Goal: Use online tool/utility: Use online tool/utility

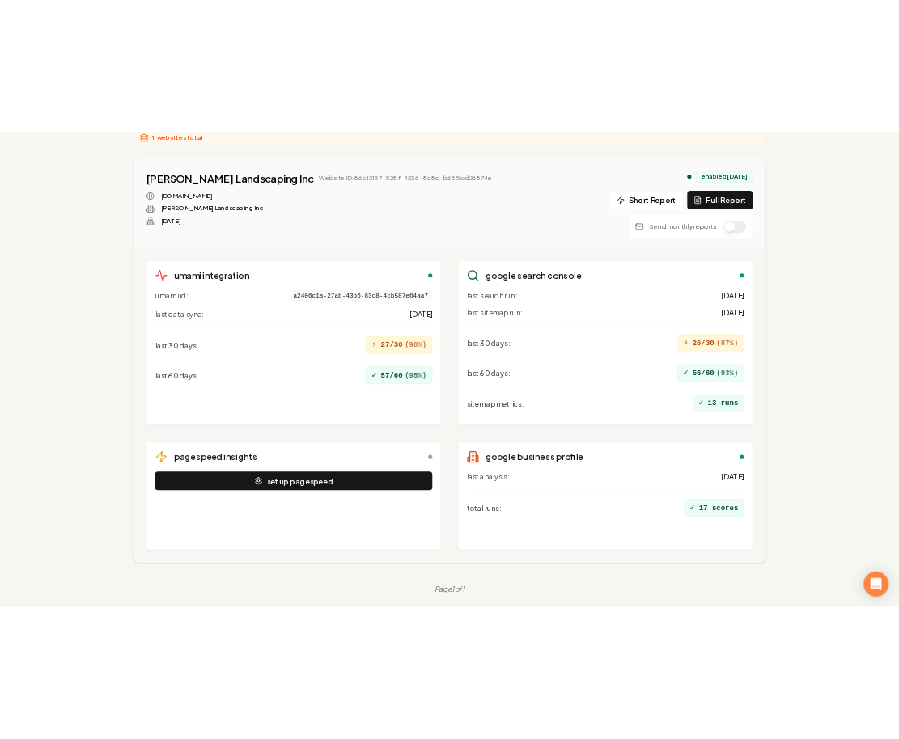
scroll to position [222, 0]
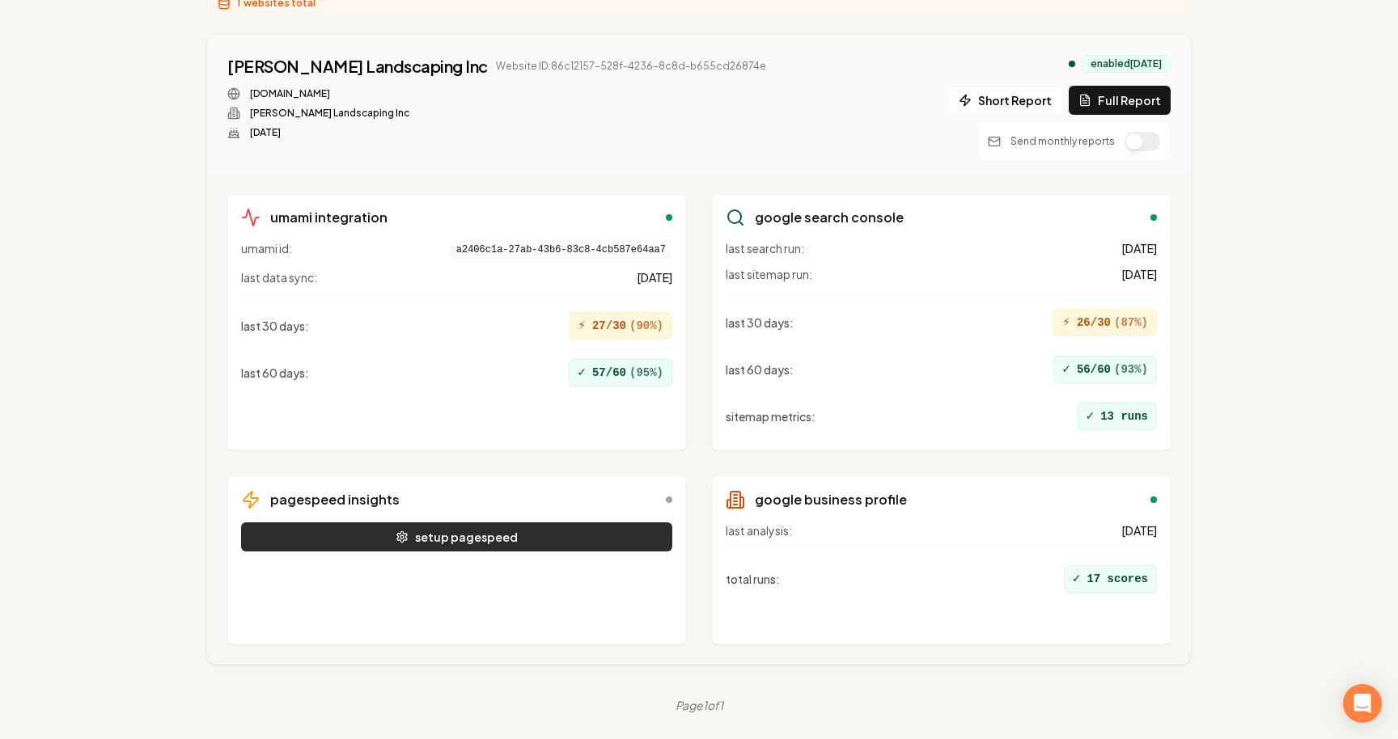
click at [570, 532] on button "setup pagespeed" at bounding box center [456, 537] width 431 height 29
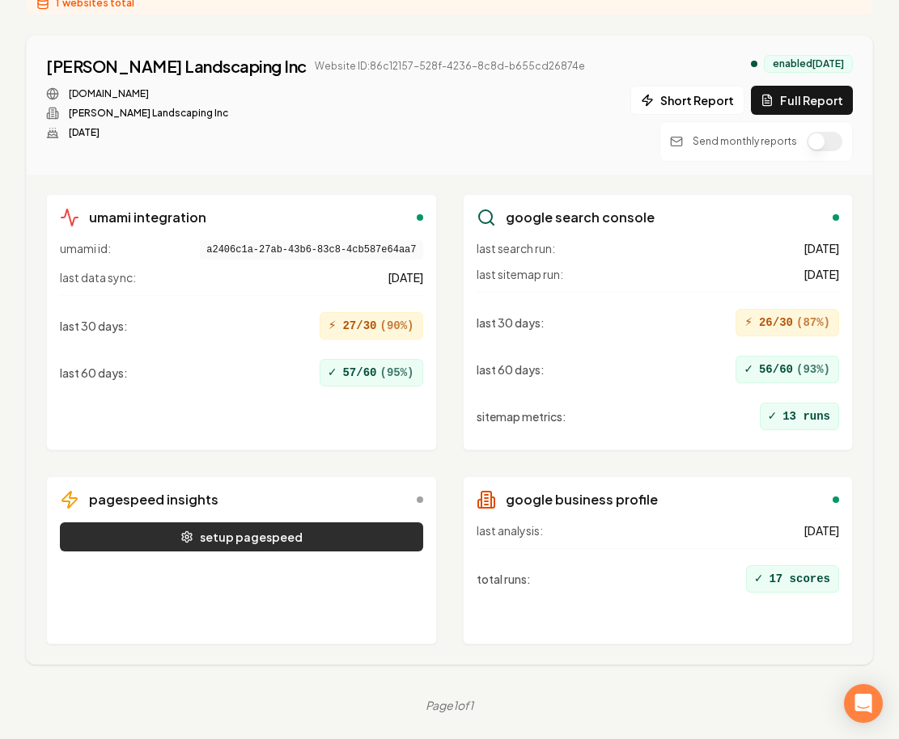
click at [281, 528] on button "setup pagespeed" at bounding box center [241, 537] width 363 height 29
click at [336, 539] on button "setup pagespeed" at bounding box center [241, 537] width 363 height 29
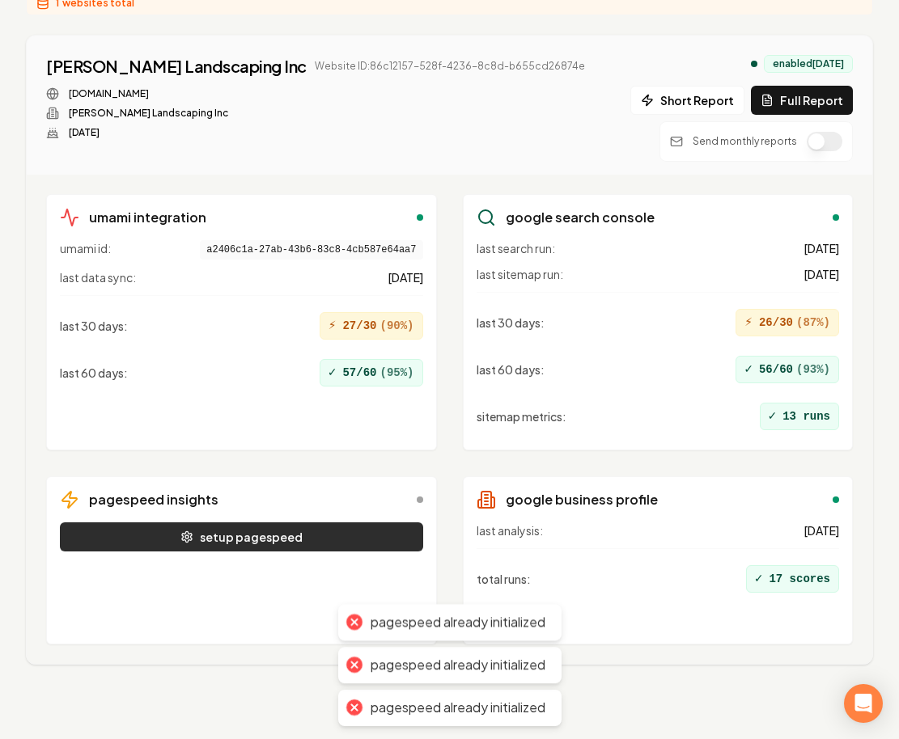
click at [336, 539] on button "setup pagespeed" at bounding box center [241, 537] width 363 height 29
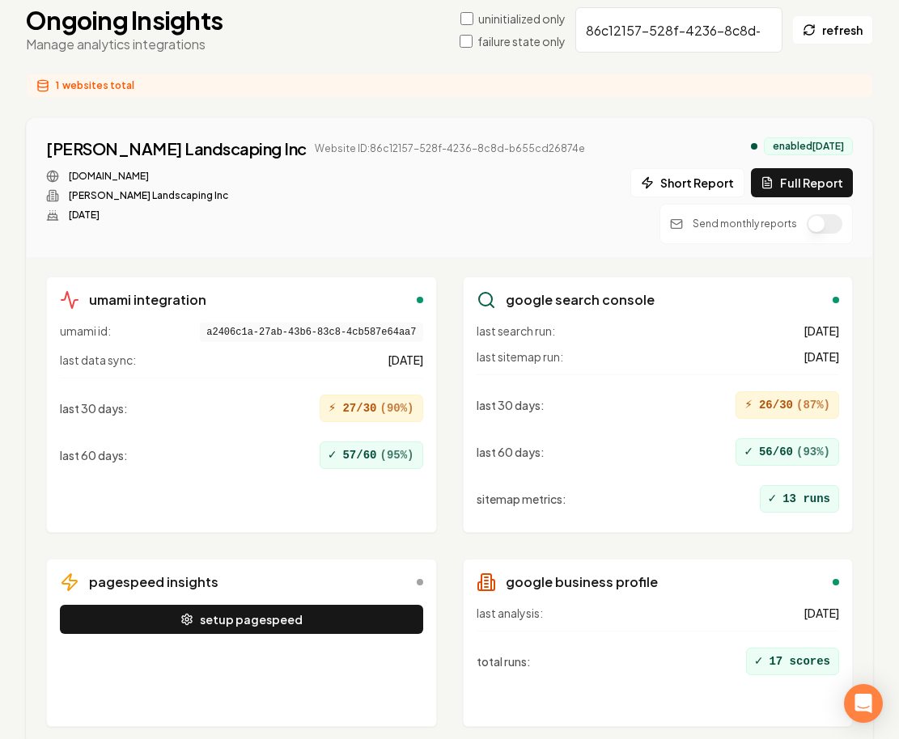
scroll to position [138, 0]
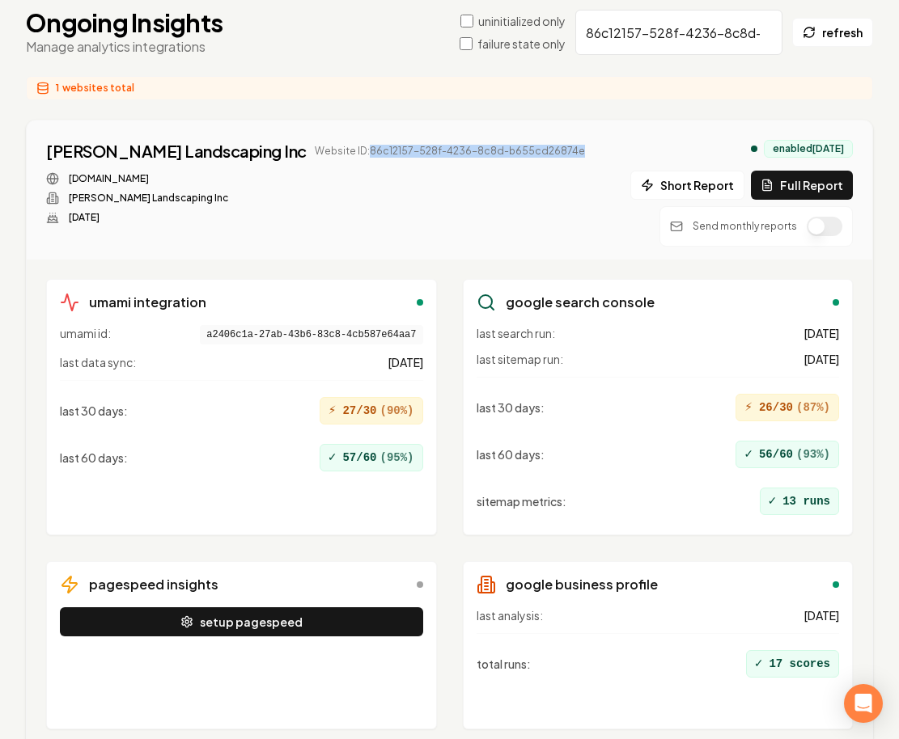
drag, startPoint x: 300, startPoint y: 150, endPoint x: 565, endPoint y: 150, distance: 265.3
click at [565, 150] on div "[PERSON_NAME] Landscaping Inc Website ID: 86c12157-528f-4236-8c8d-b655cd26874e …" at bounding box center [449, 193] width 807 height 107
copy span "86c12157-528f-4236-8c8d-b655cd26874e"
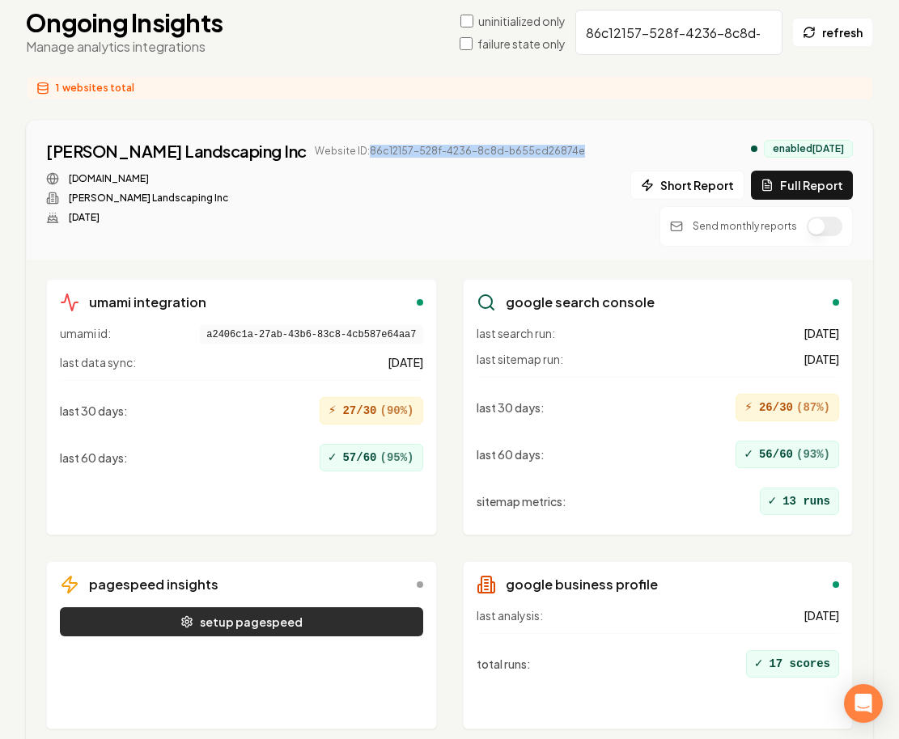
click at [293, 612] on button "setup pagespeed" at bounding box center [241, 622] width 363 height 29
